Goal: Use online tool/utility: Use online tool/utility

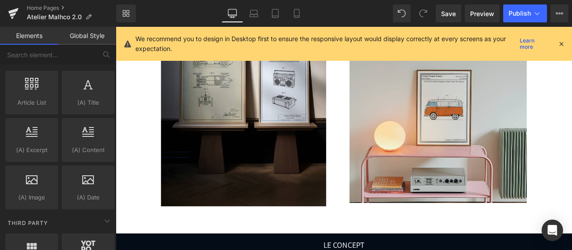
scroll to position [573, 0]
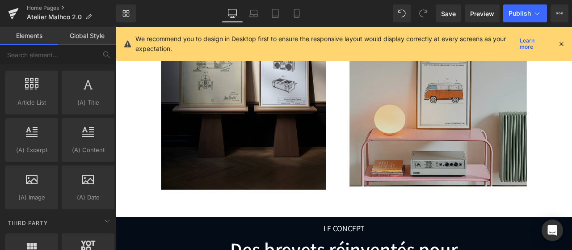
click at [479, 177] on img at bounding box center [498, 128] width 210 height 174
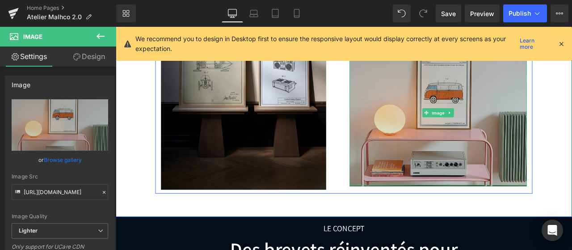
drag, startPoint x: 488, startPoint y: 214, endPoint x: 489, endPoint y: 208, distance: 6.3
click at [489, 208] on div "Image" at bounding box center [498, 128] width 210 height 174
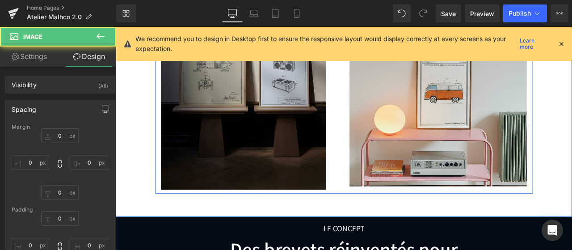
type input "0"
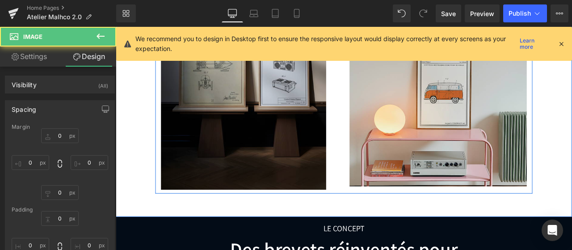
type input "0"
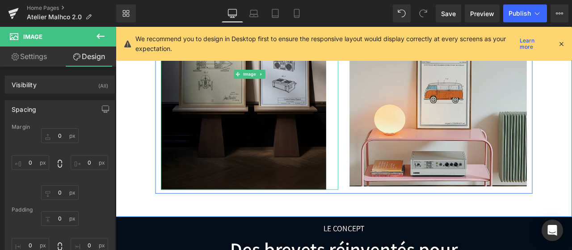
click at [271, 212] on img at bounding box center [274, 83] width 210 height 274
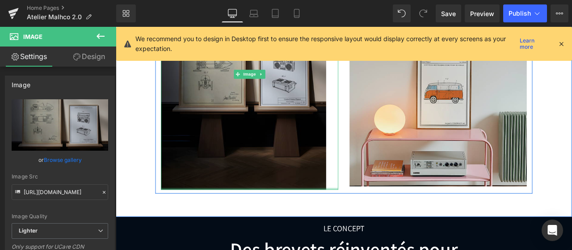
drag, startPoint x: 258, startPoint y: 218, endPoint x: 256, endPoint y: 203, distance: 15.2
click at [256, 203] on div "Image" at bounding box center [274, 83] width 210 height 274
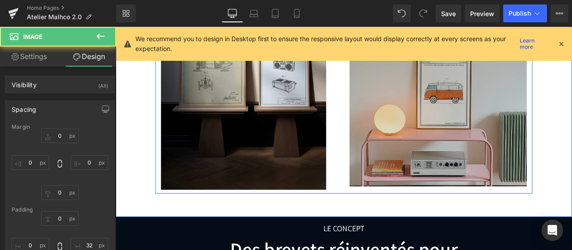
scroll to position [518, 0]
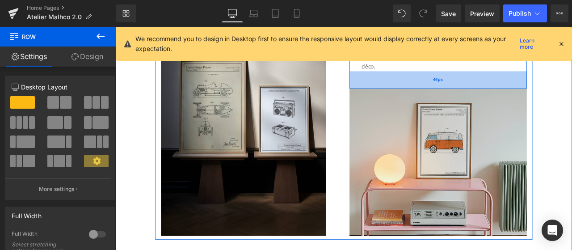
drag, startPoint x: 469, startPoint y: 91, endPoint x: 469, endPoint y: 98, distance: 7.6
click at [469, 98] on div "46px" at bounding box center [498, 90] width 210 height 21
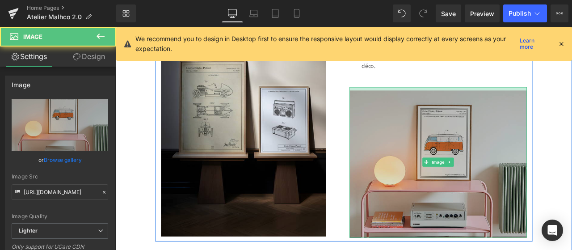
scroll to position [519, 0]
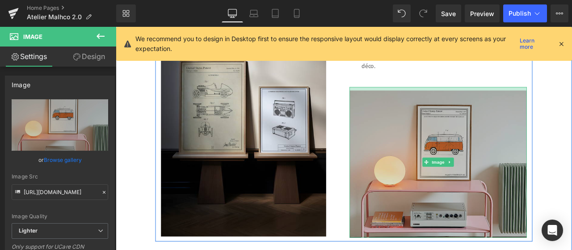
click at [473, 102] on div "Image" at bounding box center [498, 187] width 210 height 178
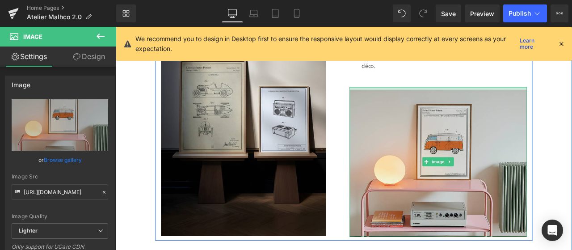
scroll to position [519, 0]
click at [473, 98] on div at bounding box center [498, 99] width 210 height 3
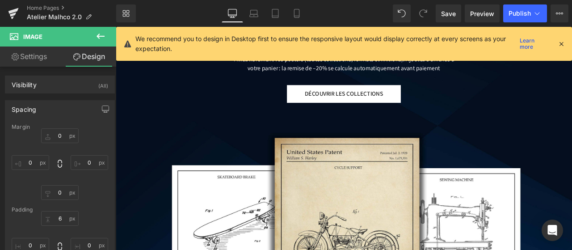
scroll to position [2652, 0]
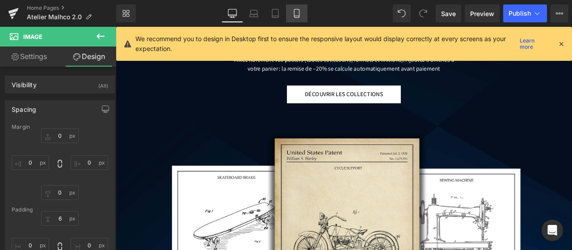
click at [297, 13] on icon at bounding box center [296, 13] width 9 height 9
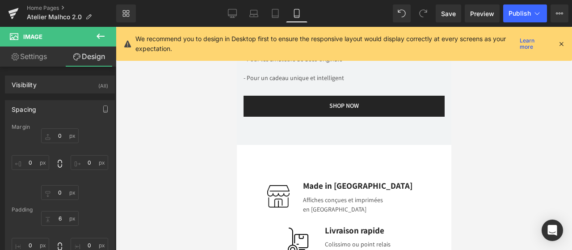
type input "0"
type input "6"
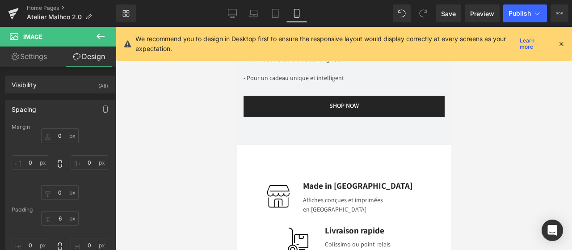
type input "0"
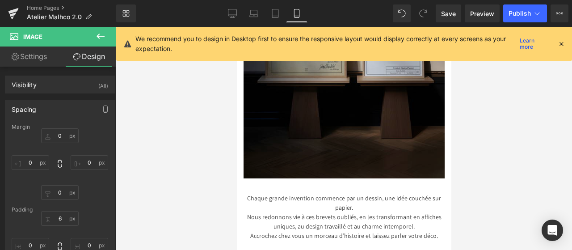
scroll to position [587, 0]
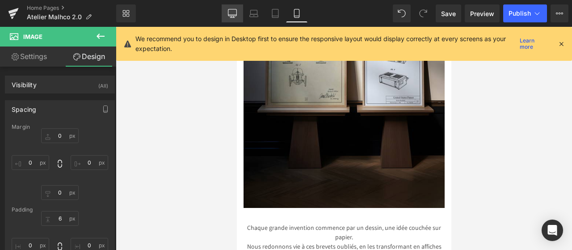
click at [231, 10] on icon at bounding box center [232, 13] width 9 height 9
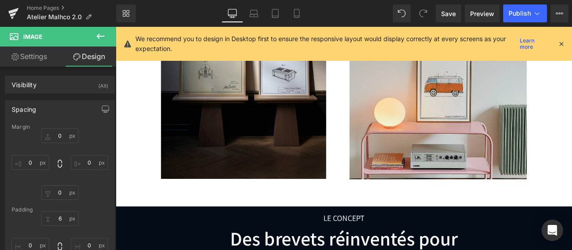
type input "0"
type input "6"
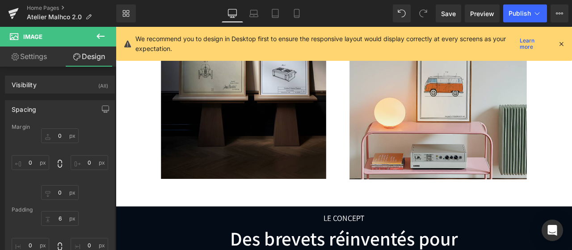
type input "0"
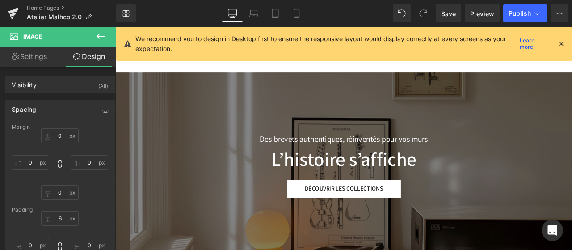
scroll to position [89, 0]
